Goal: Transaction & Acquisition: Purchase product/service

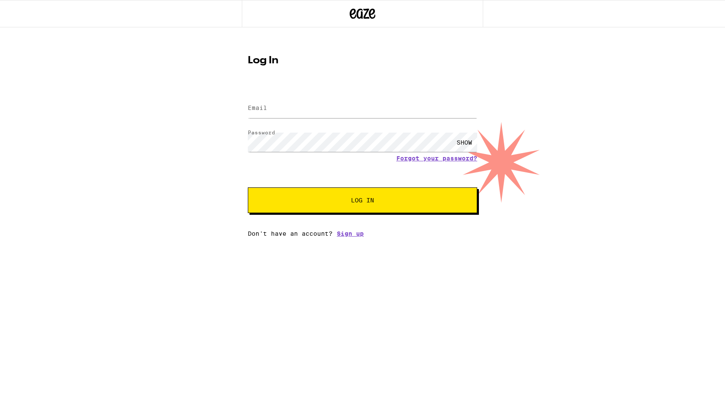
click at [369, 202] on span "Log In" at bounding box center [362, 200] width 23 height 6
type input "[EMAIL_ADDRESS][DOMAIN_NAME]"
click at [366, 201] on span "Log In" at bounding box center [362, 200] width 23 height 6
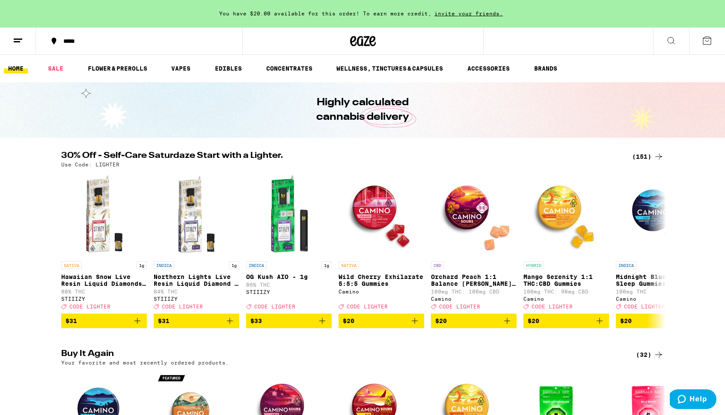
click at [44, 193] on div "30% Off - Self-Care Saturdaze Start with a Lighter. (151) Use Code: LIGHTER SAT…" at bounding box center [362, 239] width 725 height 177
click at [707, 39] on icon at bounding box center [706, 41] width 10 height 10
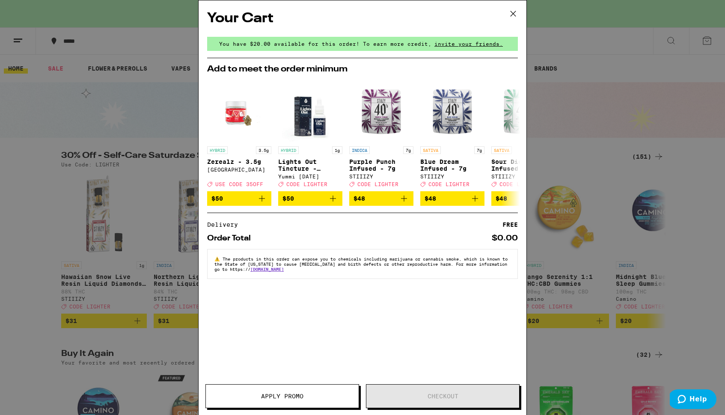
click at [514, 15] on icon at bounding box center [512, 13] width 13 height 13
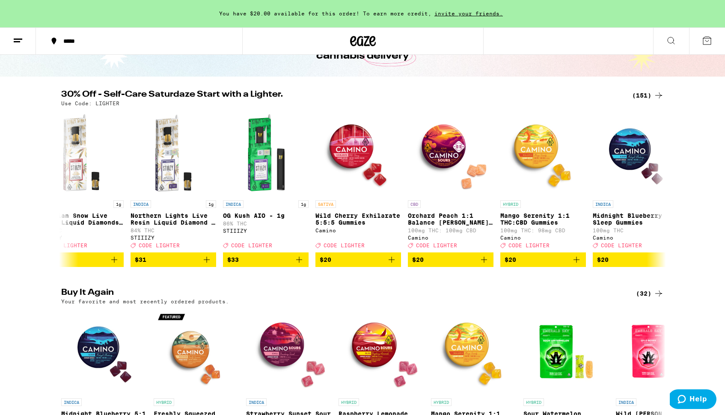
scroll to position [0, 23]
